Goal: Task Accomplishment & Management: Use online tool/utility

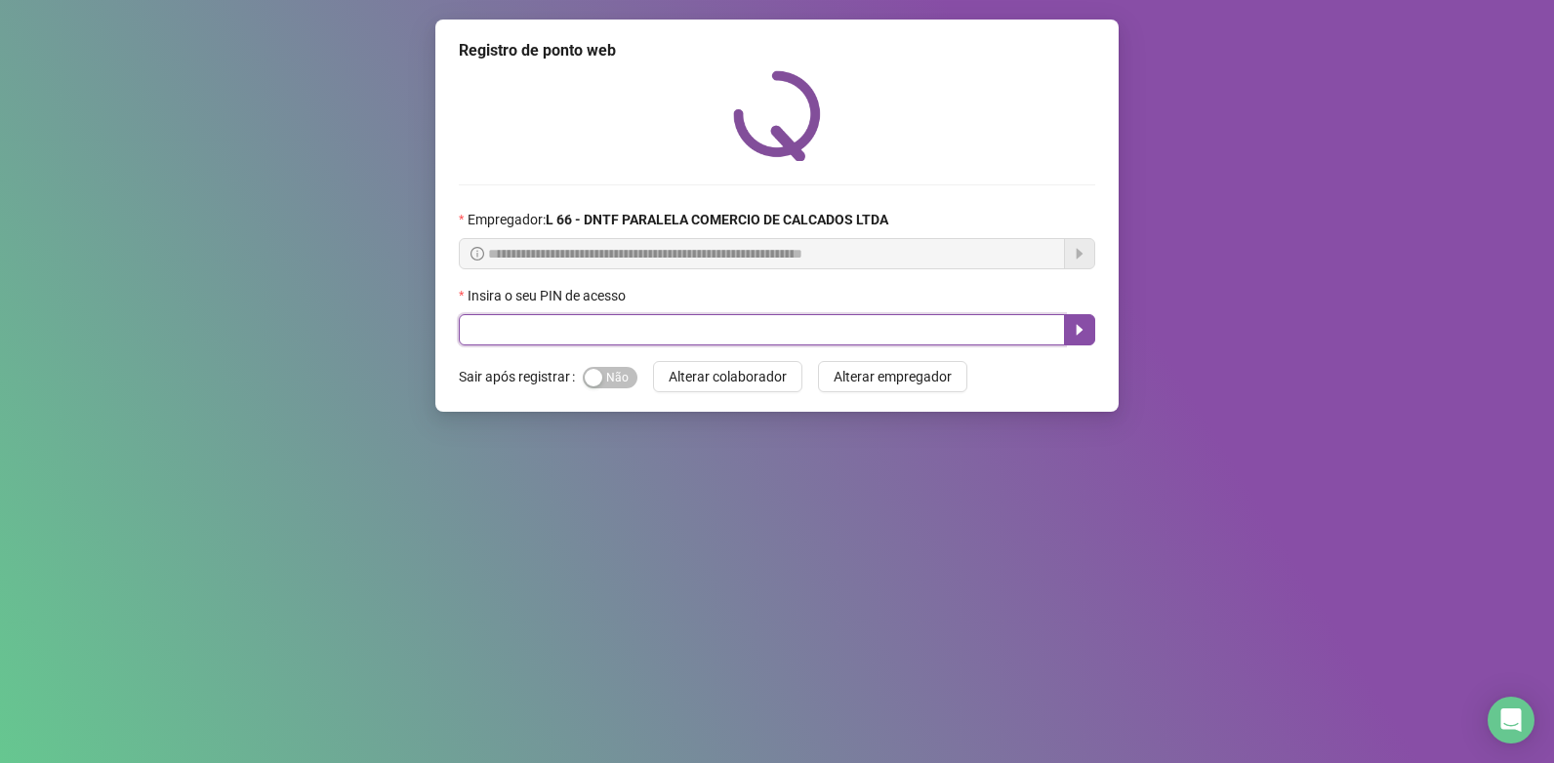
click at [591, 337] on input "text" at bounding box center [762, 329] width 606 height 31
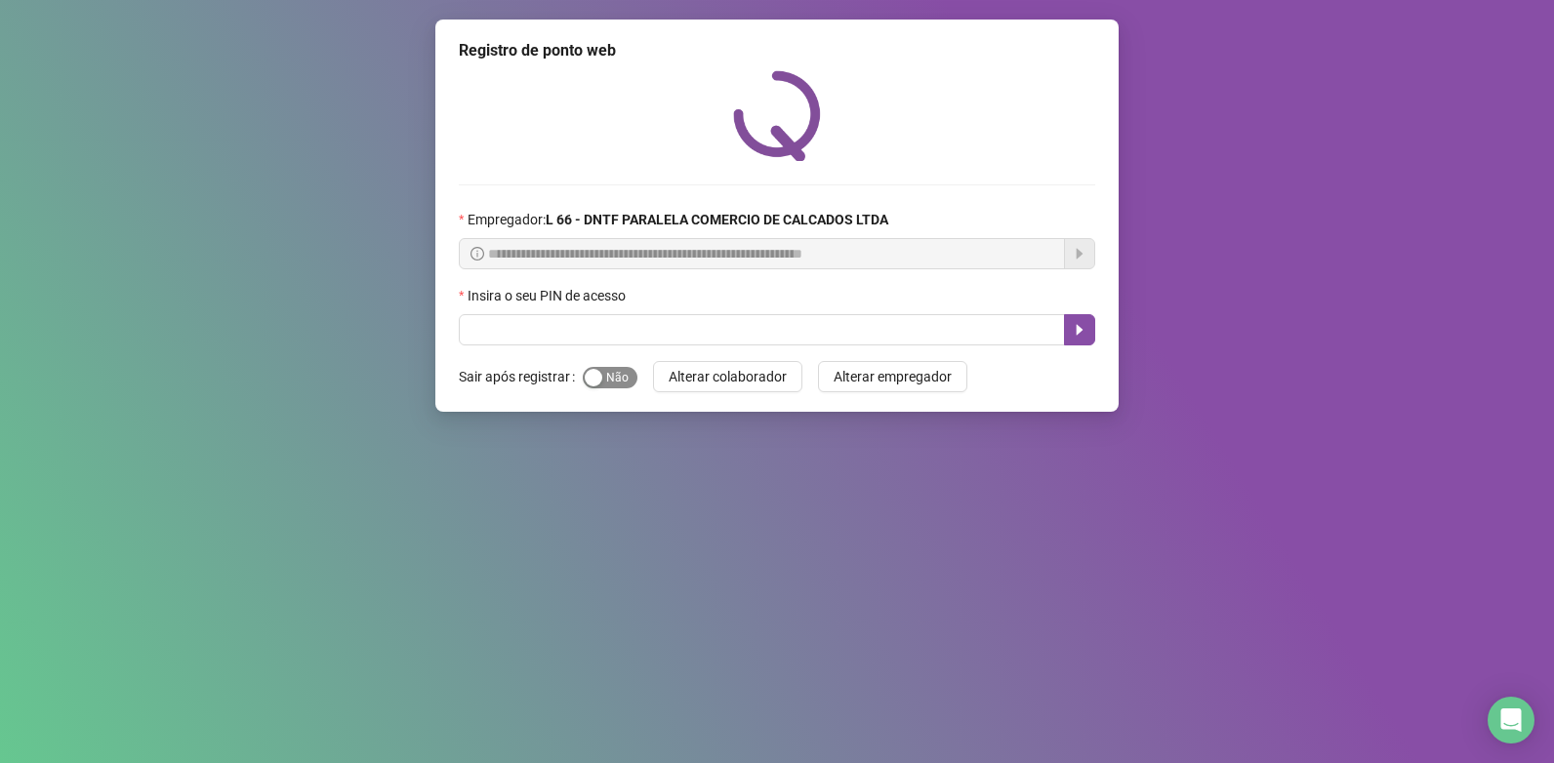
click at [608, 382] on span "Sim Não" at bounding box center [610, 377] width 55 height 21
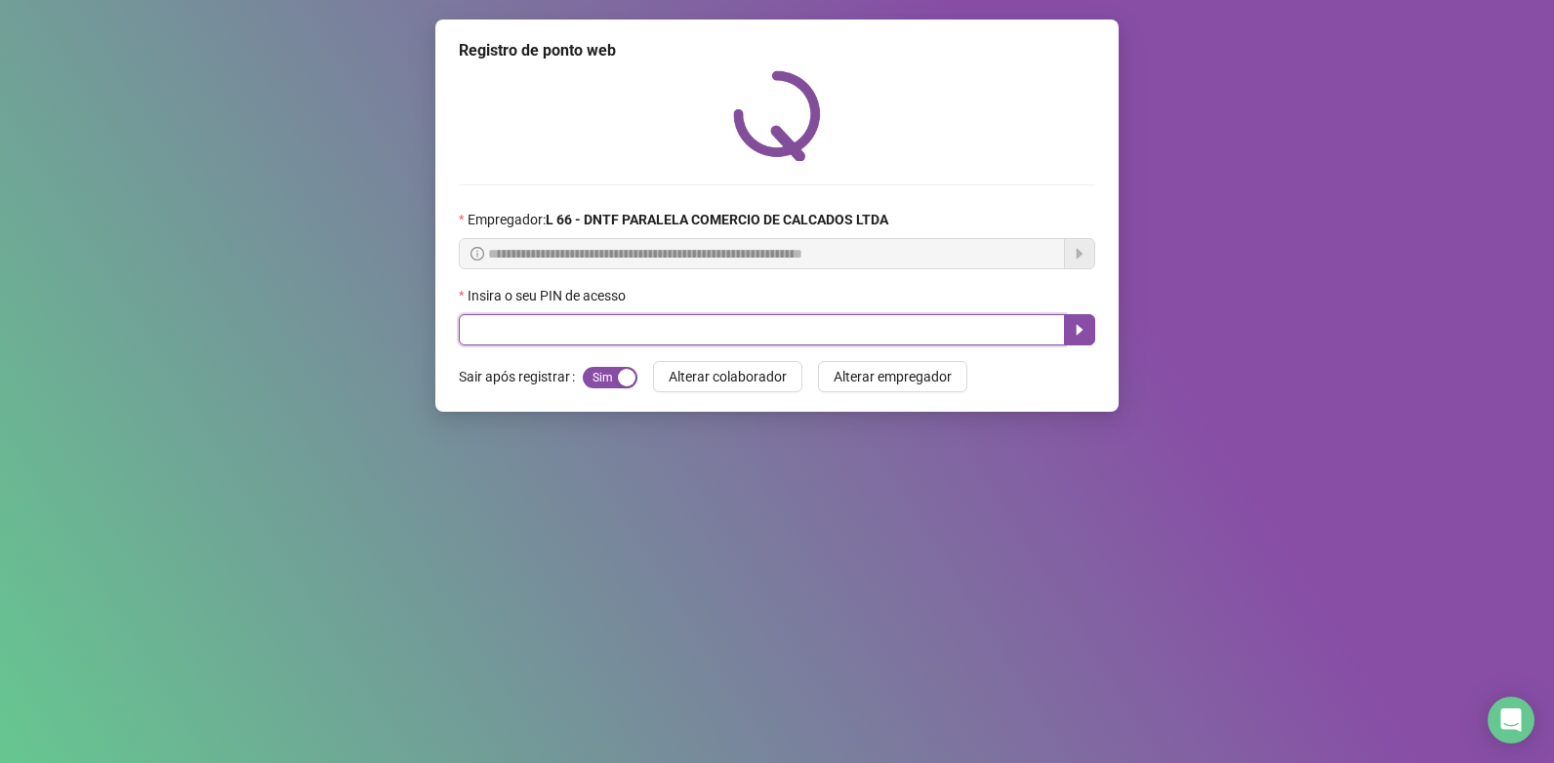
click at [639, 332] on input "text" at bounding box center [762, 329] width 606 height 31
type input "*****"
click at [1086, 314] on button "button" at bounding box center [1079, 329] width 31 height 31
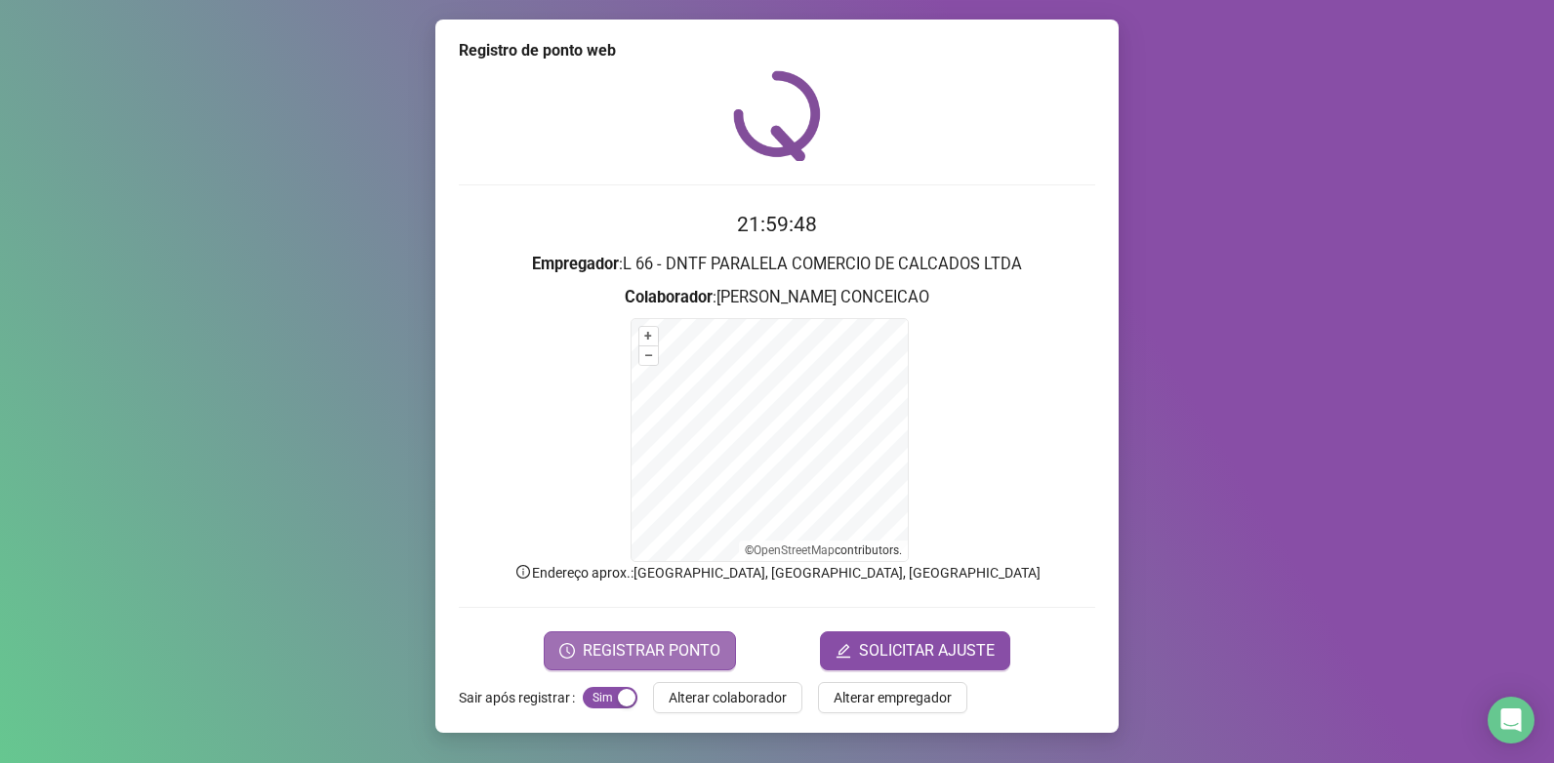
click at [654, 654] on span "REGISTRAR PONTO" at bounding box center [652, 650] width 138 height 23
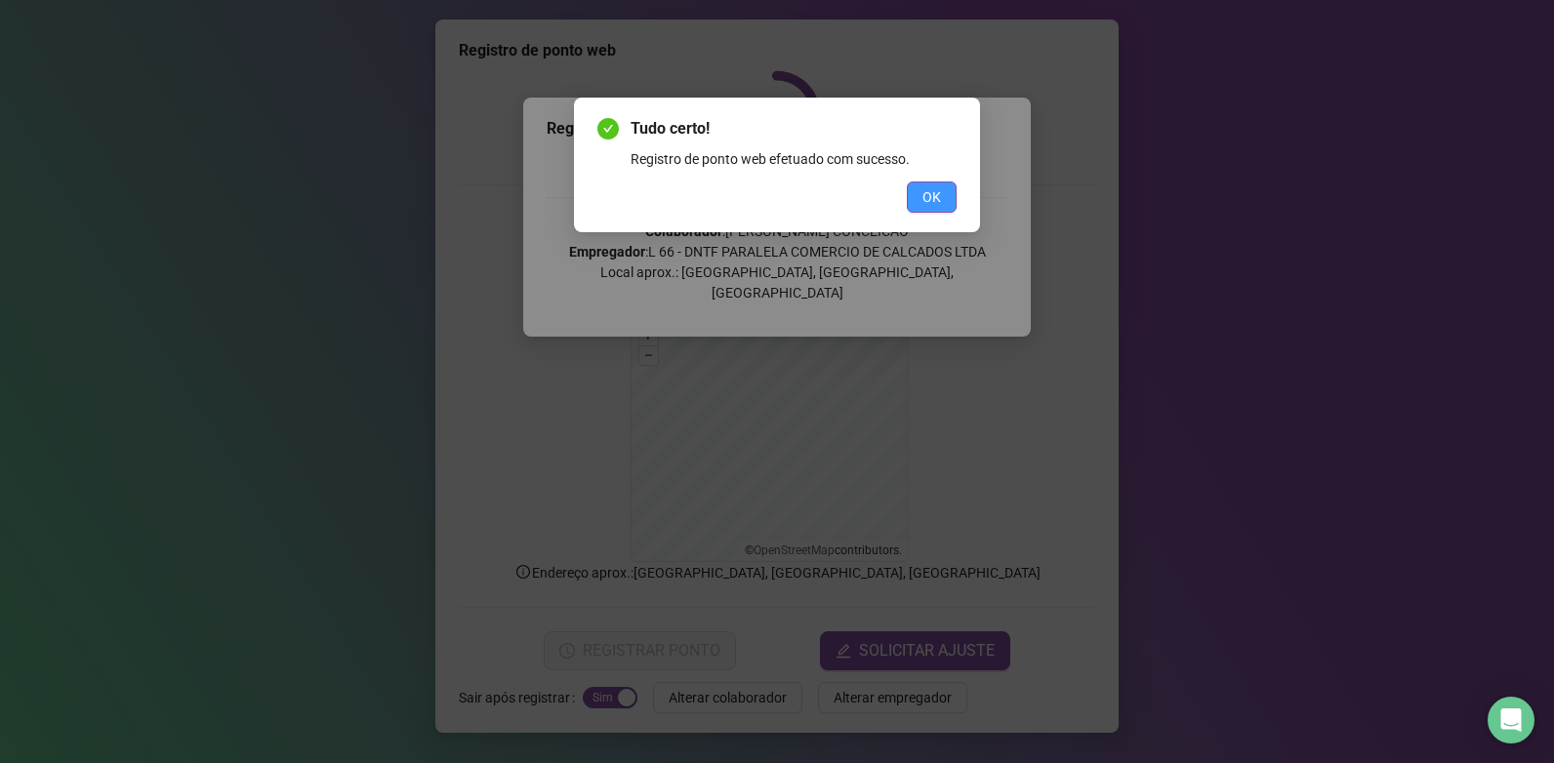
click at [927, 191] on span "OK" at bounding box center [932, 196] width 19 height 21
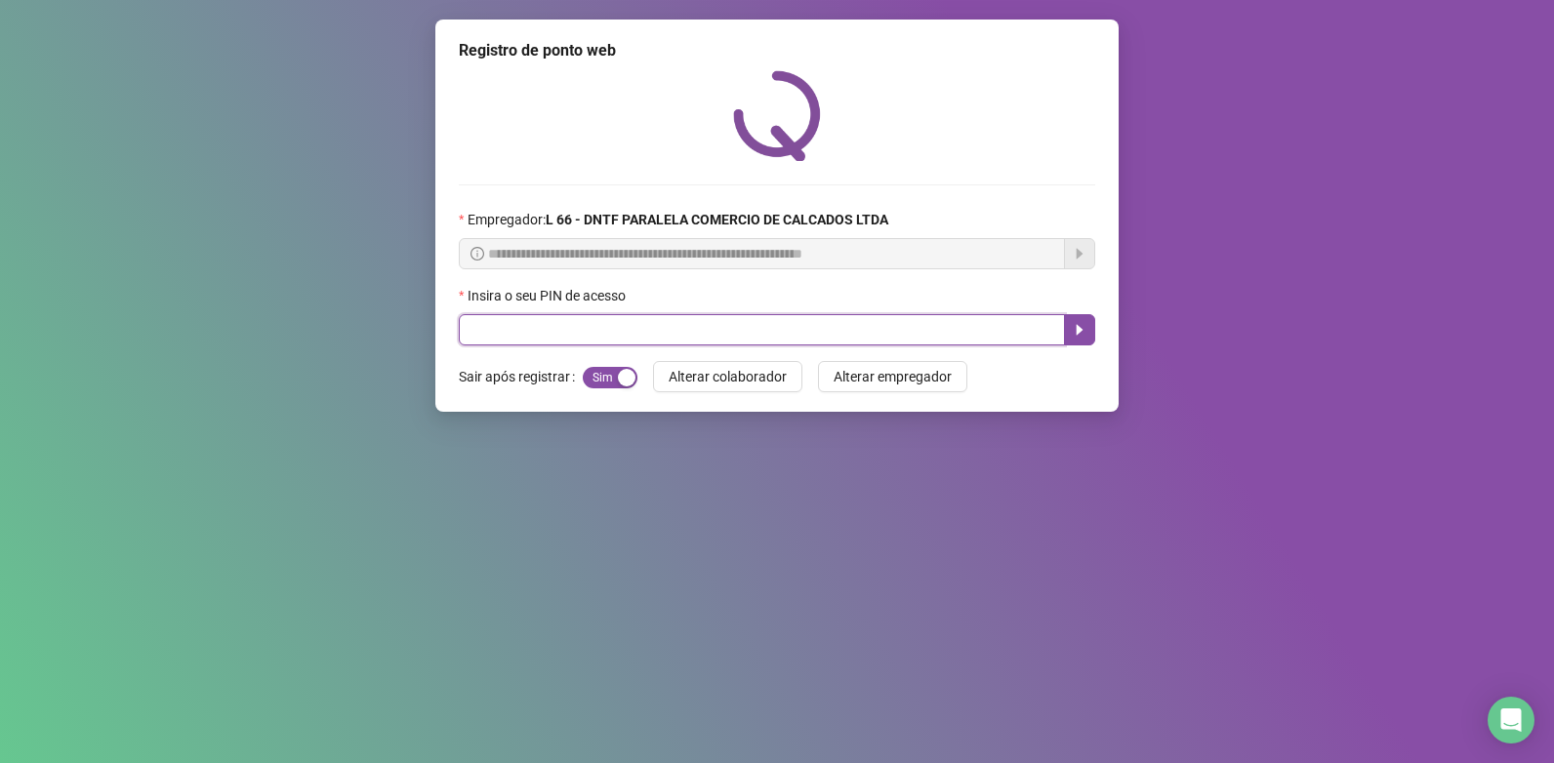
click at [909, 322] on input "text" at bounding box center [762, 329] width 606 height 31
type input "*****"
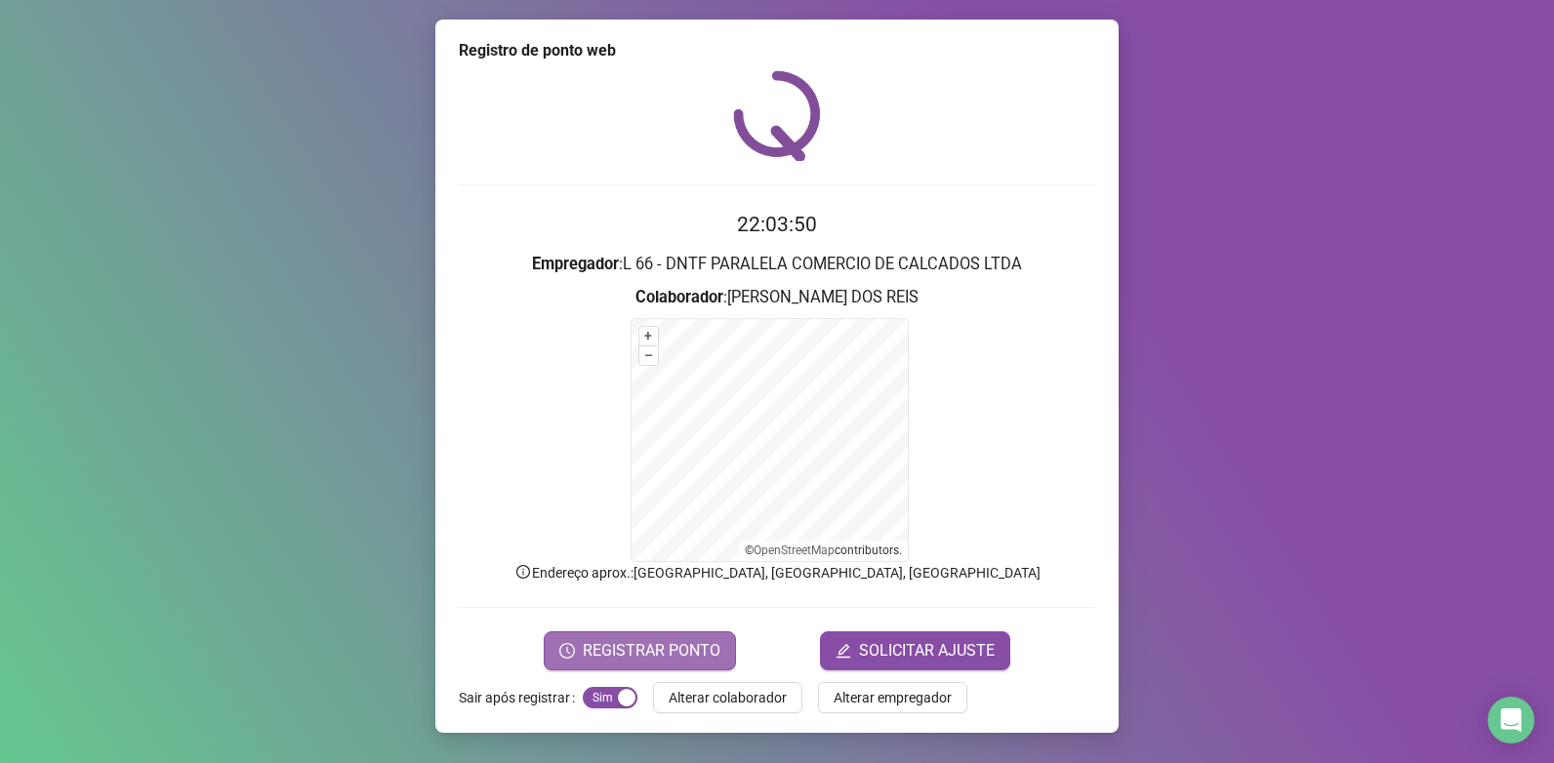
click at [688, 641] on span "REGISTRAR PONTO" at bounding box center [652, 650] width 138 height 23
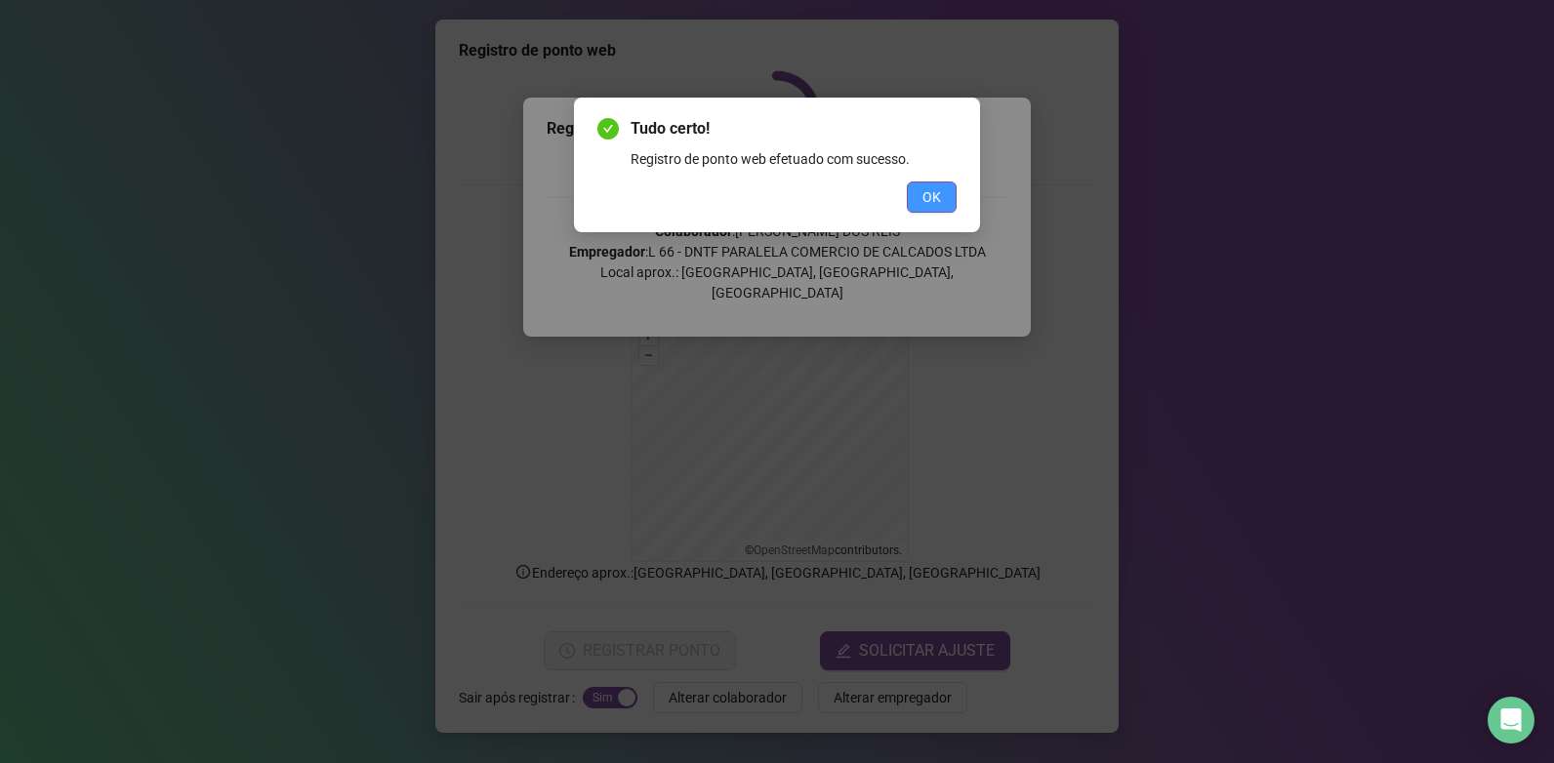
click at [925, 206] on span "OK" at bounding box center [932, 196] width 19 height 21
